Goal: Transaction & Acquisition: Purchase product/service

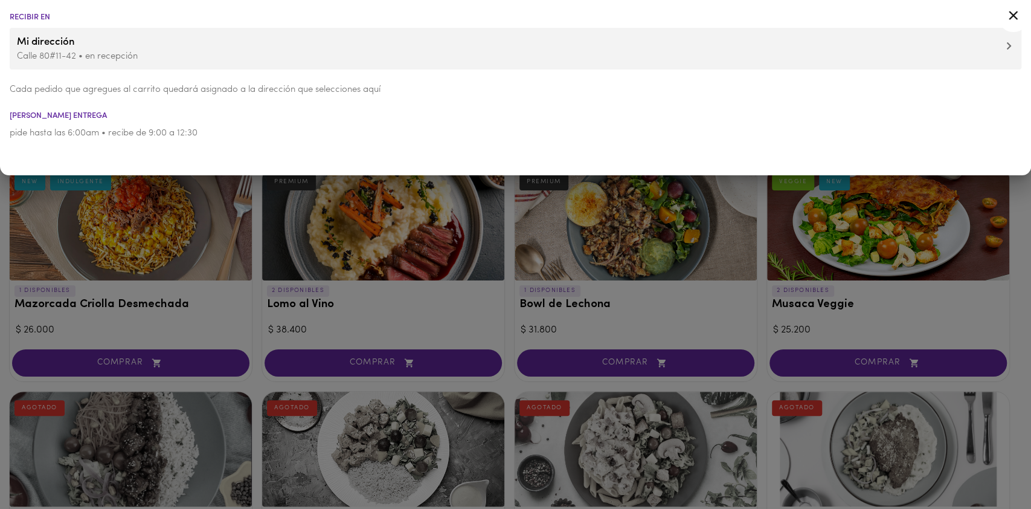
click at [1015, 8] on icon at bounding box center [1013, 15] width 15 height 15
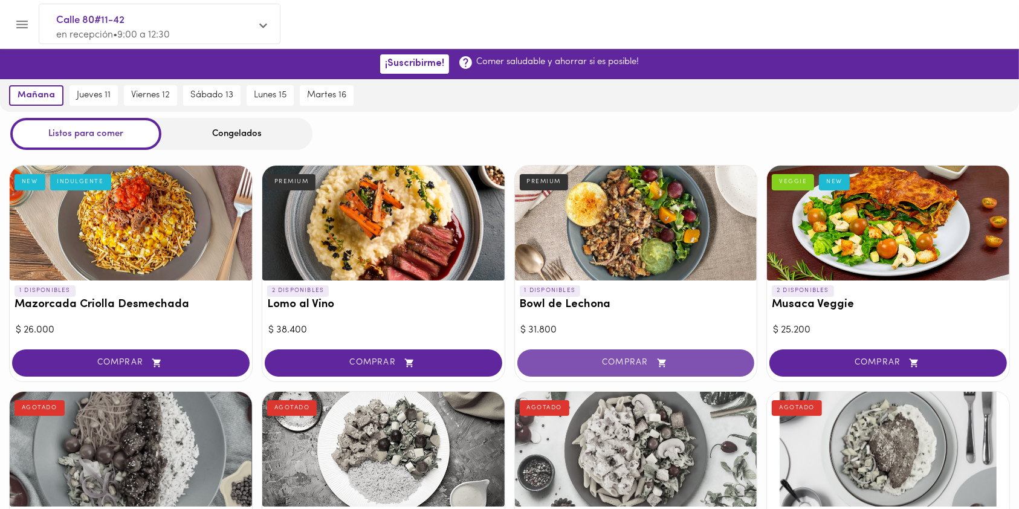
click at [578, 364] on span "COMPRAR" at bounding box center [635, 363] width 207 height 10
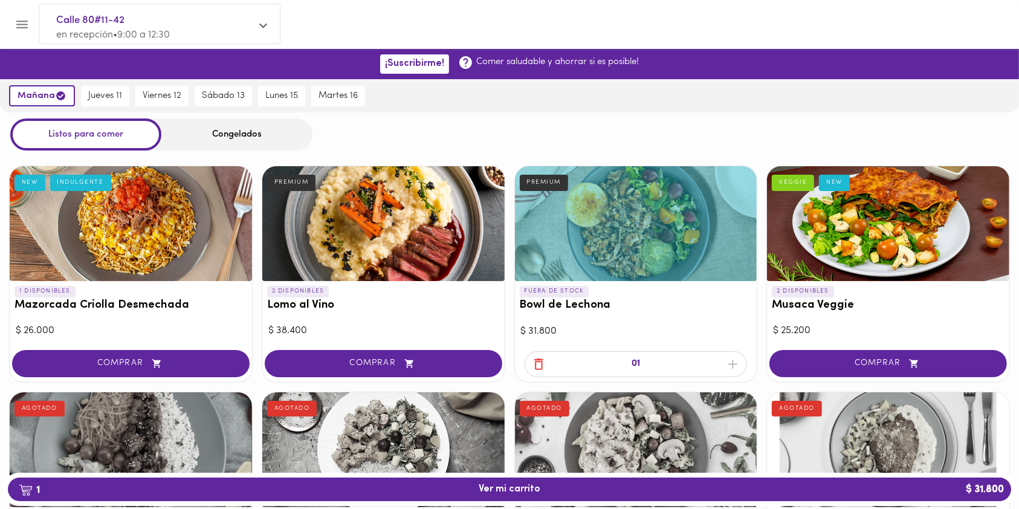
click at [213, 132] on div "Congelados" at bounding box center [236, 134] width 151 height 32
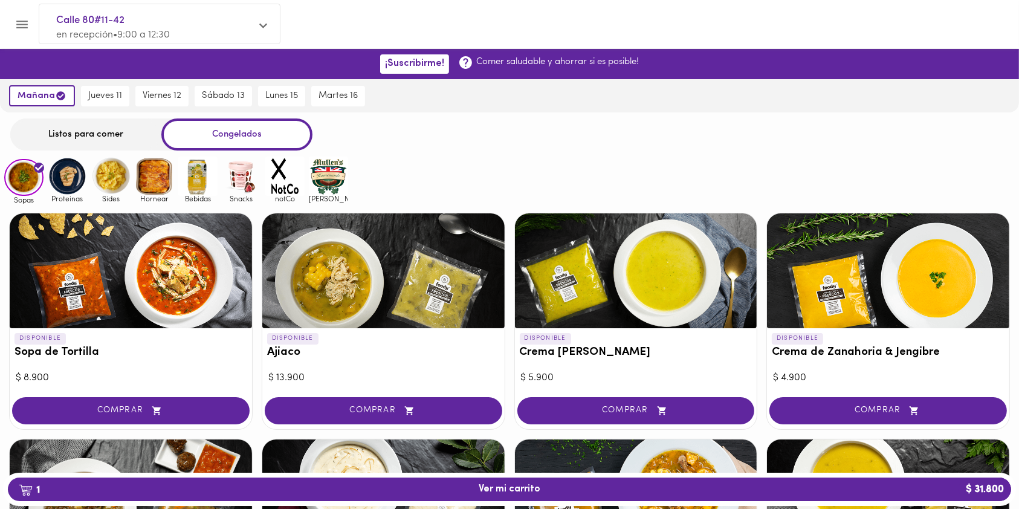
click at [167, 174] on img at bounding box center [154, 175] width 39 height 39
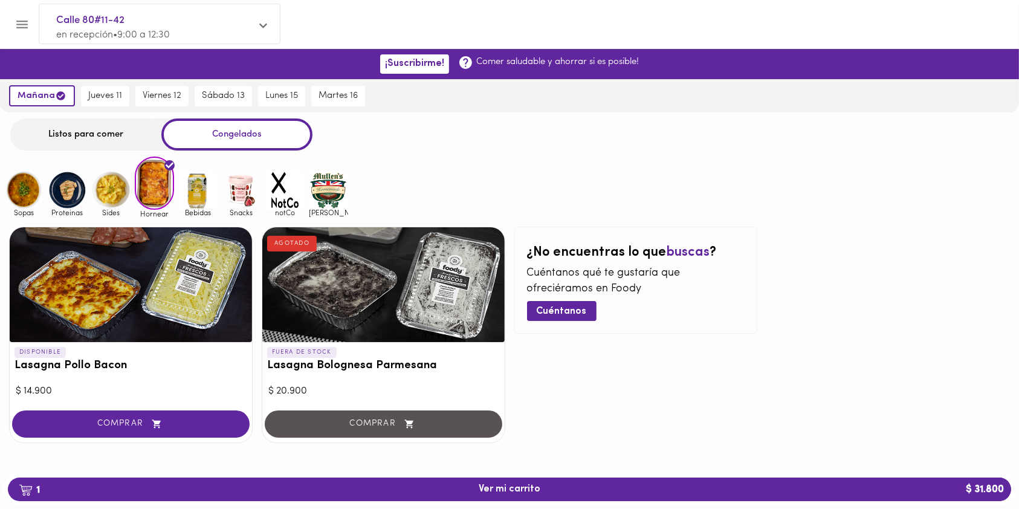
click at [106, 182] on img at bounding box center [110, 189] width 39 height 39
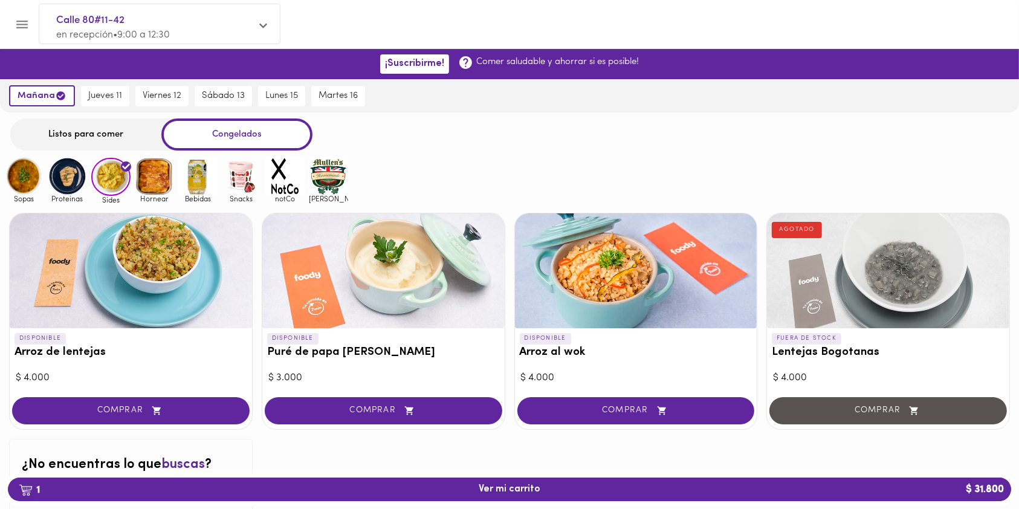
click at [66, 177] on img at bounding box center [67, 175] width 39 height 39
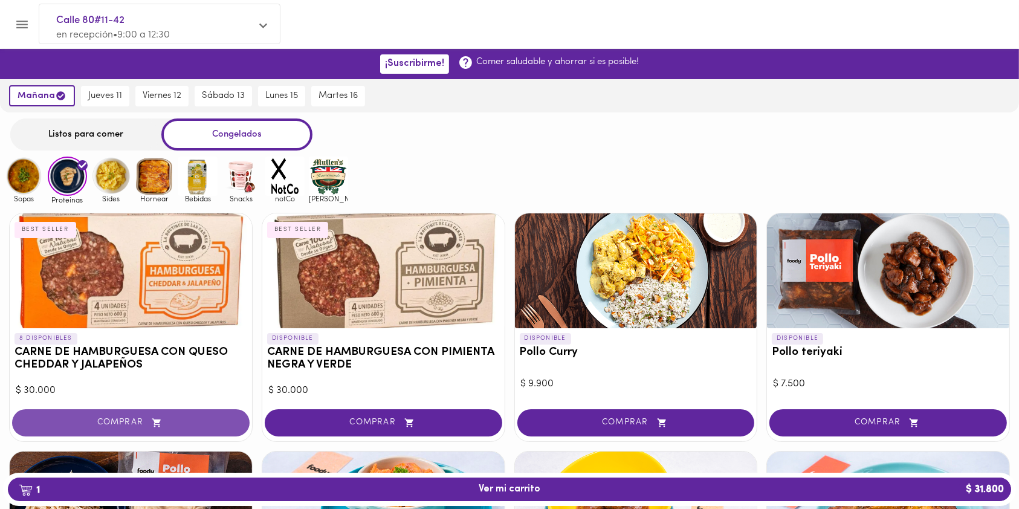
click at [105, 419] on span "COMPRAR" at bounding box center [130, 422] width 207 height 10
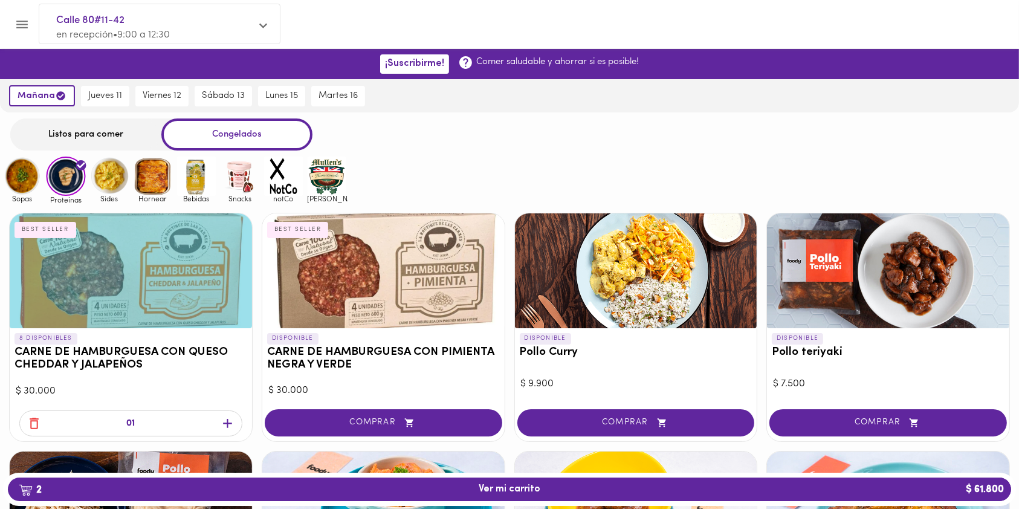
click at [111, 180] on img at bounding box center [109, 175] width 39 height 39
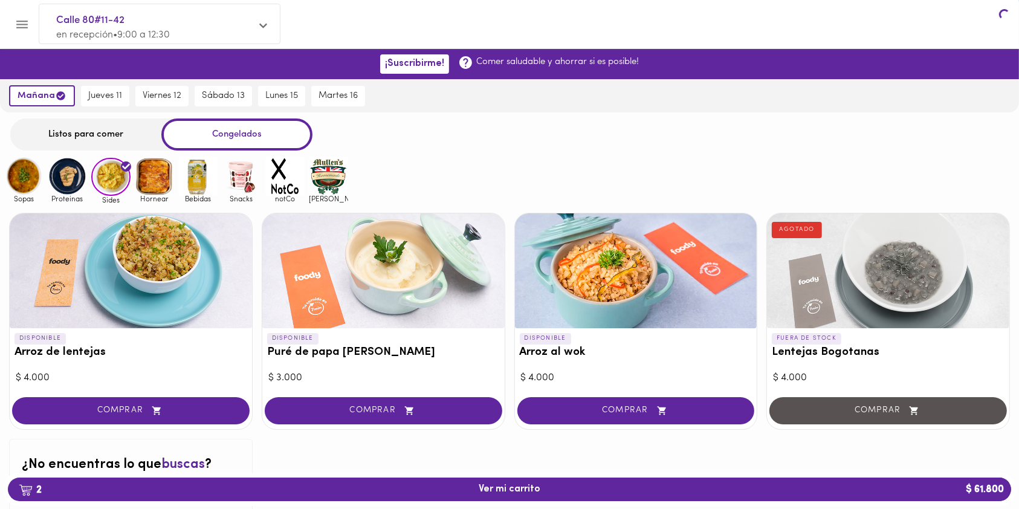
click at [111, 180] on img at bounding box center [110, 177] width 39 height 39
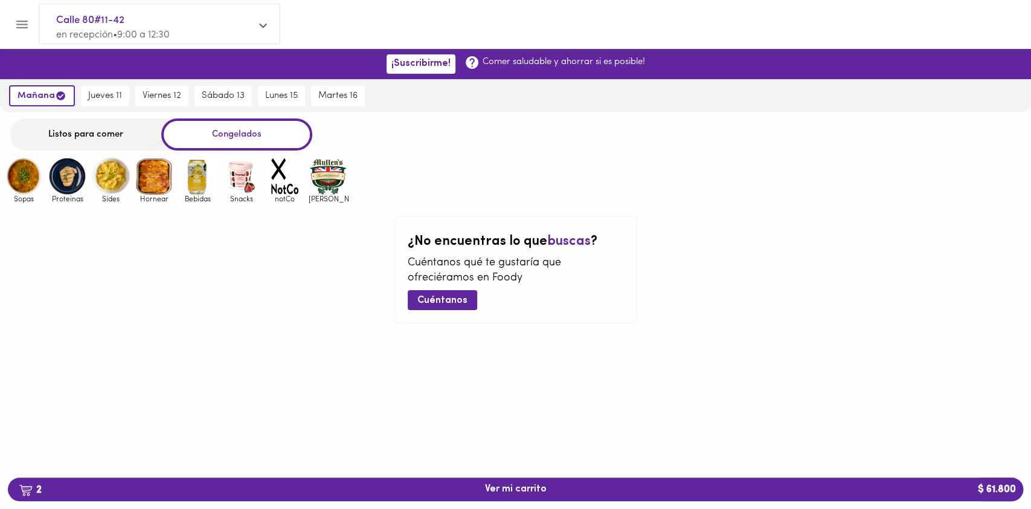
click at [111, 180] on img at bounding box center [110, 175] width 39 height 39
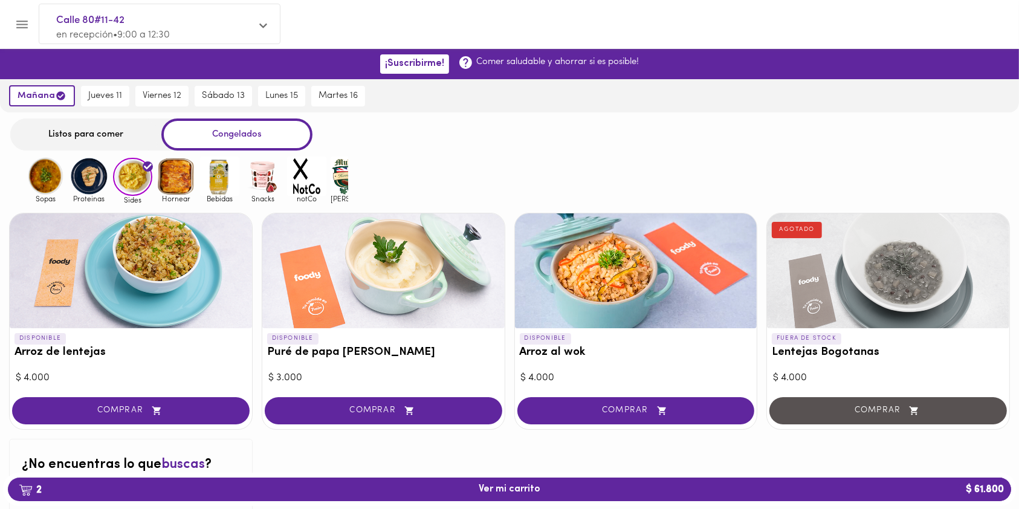
click at [77, 178] on img at bounding box center [88, 175] width 39 height 39
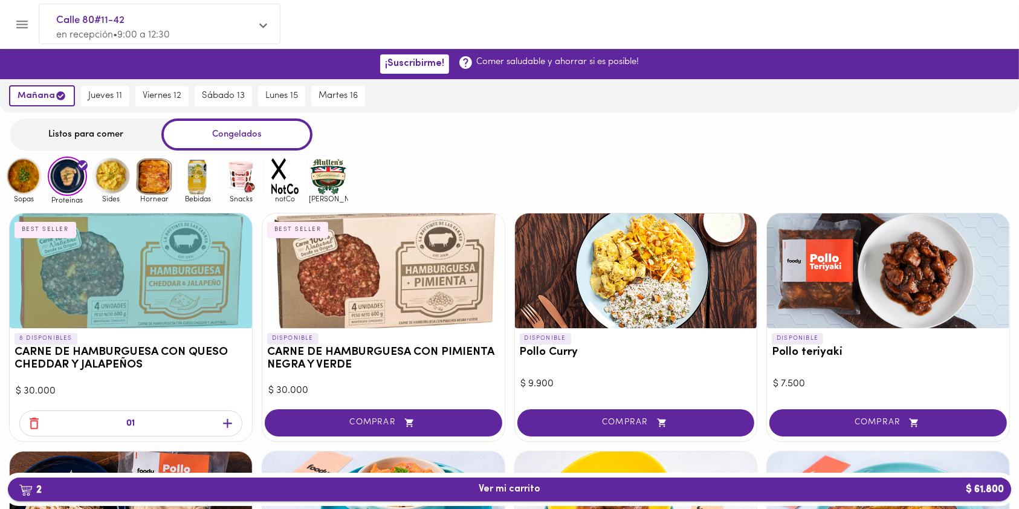
click at [245, 490] on span "2 Ver mi carrito $ 61.800" at bounding box center [510, 488] width 984 height 11
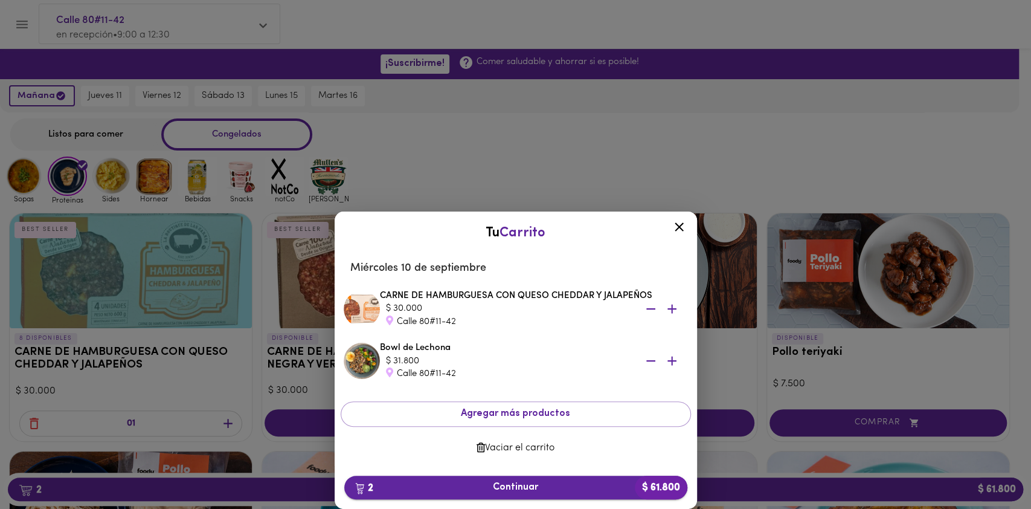
click at [460, 485] on span "2 Continuar $ 61.800" at bounding box center [516, 487] width 324 height 11
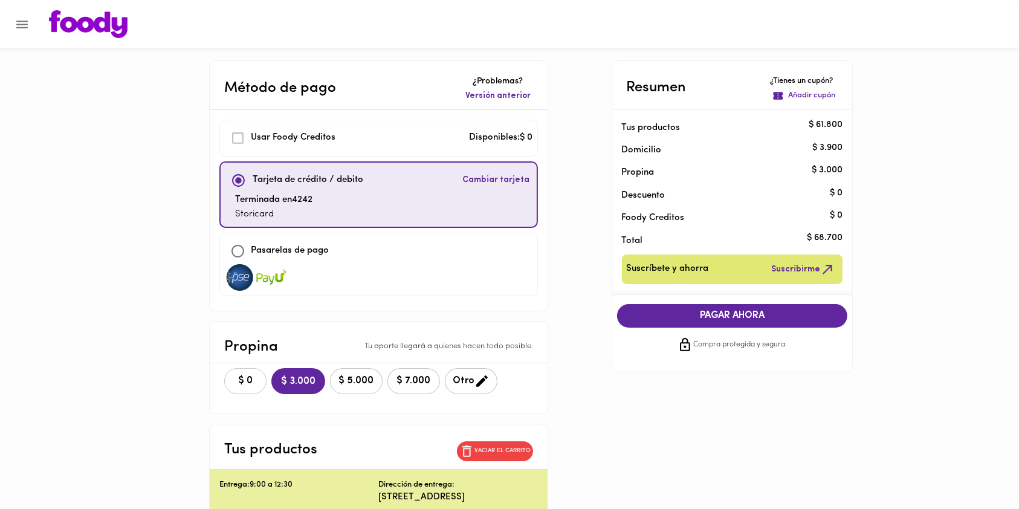
click at [257, 370] on button "$ 0" at bounding box center [245, 381] width 42 height 26
click at [748, 305] on button "PAGAR AHORA" at bounding box center [732, 316] width 231 height 24
